Goal: Find specific page/section: Find specific page/section

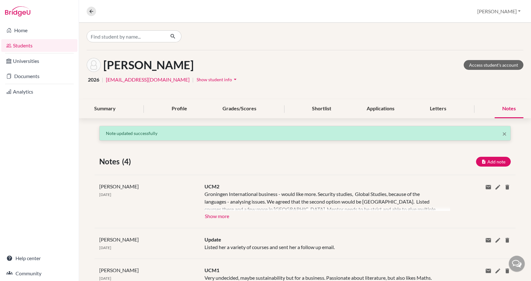
scroll to position [32, 0]
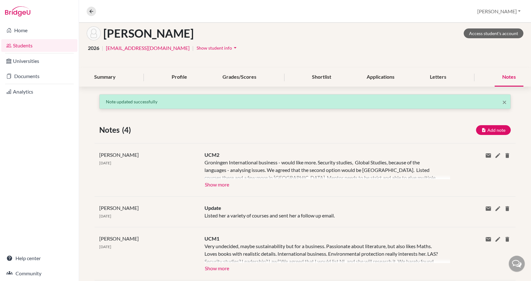
click at [33, 45] on link "Students" at bounding box center [39, 45] width 76 height 13
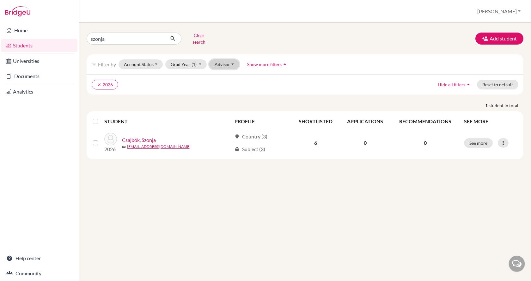
click at [232, 60] on button "Advisor" at bounding box center [224, 64] width 30 height 10
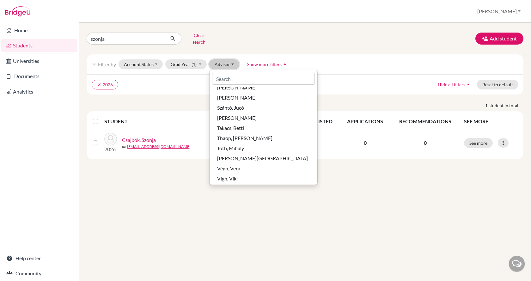
scroll to position [373, 0]
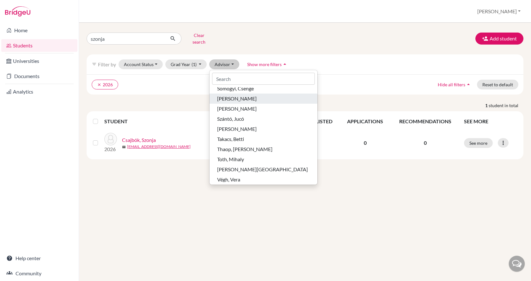
click at [234, 95] on span "[PERSON_NAME]" at bounding box center [236, 99] width 39 height 8
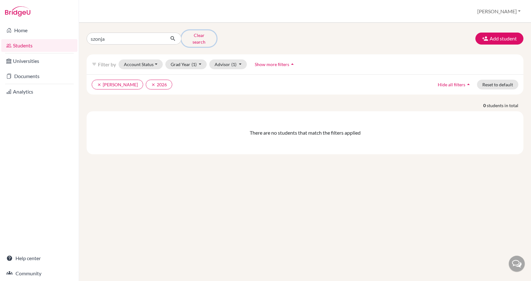
click at [188, 37] on button "Clear search" at bounding box center [198, 38] width 35 height 16
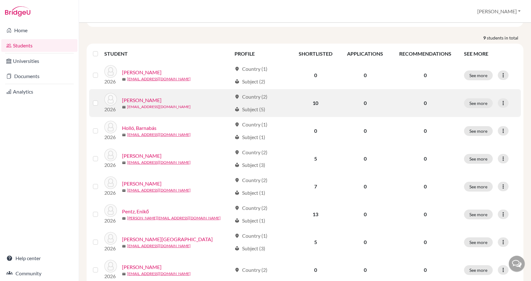
scroll to position [95, 0]
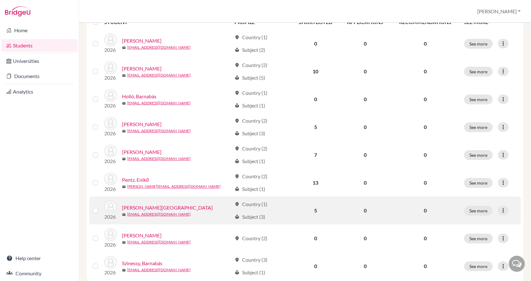
click at [142, 208] on link "[PERSON_NAME][GEOGRAPHIC_DATA]" at bounding box center [167, 208] width 91 height 8
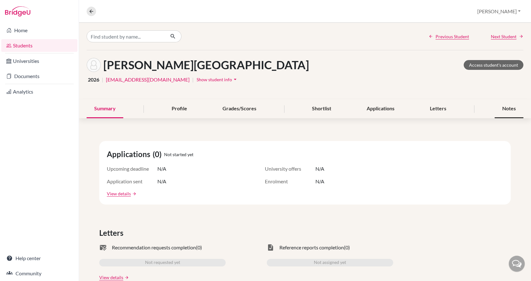
click at [504, 108] on div "Notes" at bounding box center [508, 108] width 29 height 19
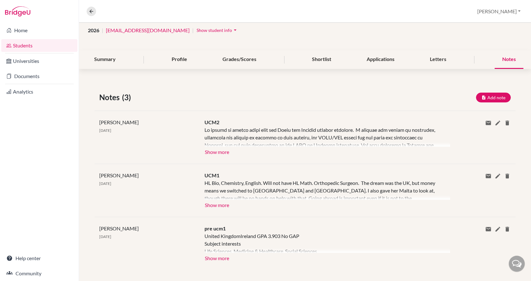
scroll to position [53, 0]
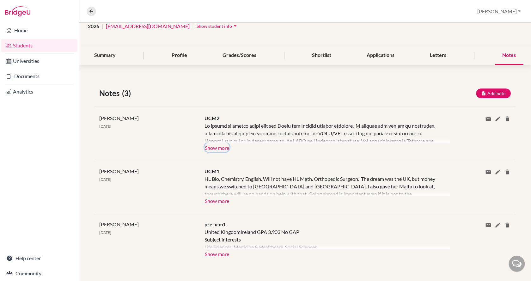
click at [219, 147] on button "Show more" at bounding box center [216, 146] width 25 height 9
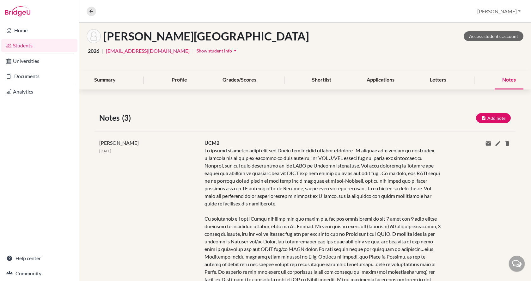
scroll to position [27, 0]
